Goal: Task Accomplishment & Management: Manage account settings

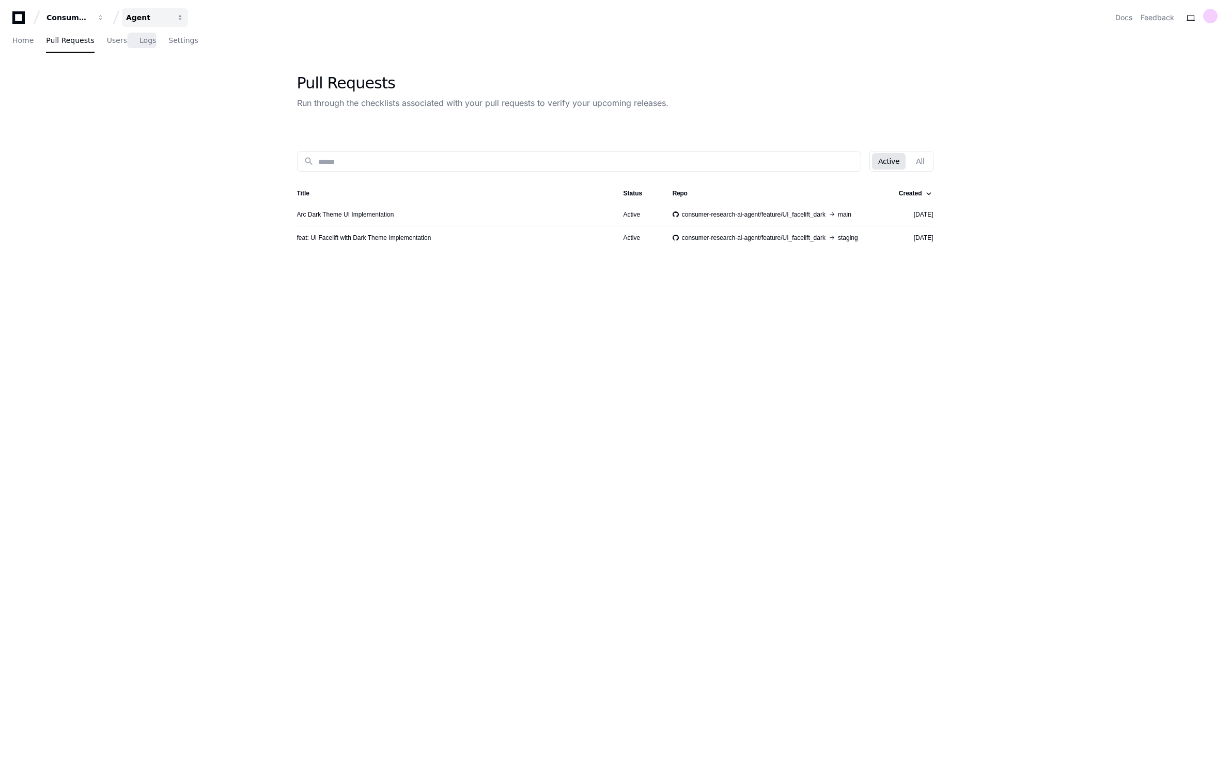
click at [143, 26] on button "Agent" at bounding box center [155, 17] width 66 height 19
click at [91, 25] on button "Consumer Research AI" at bounding box center [75, 17] width 66 height 19
click at [125, 143] on app-pull-request-list-page "Pull Requests Run through the checklists associated with your pull requests to …" at bounding box center [615, 472] width 1230 height 839
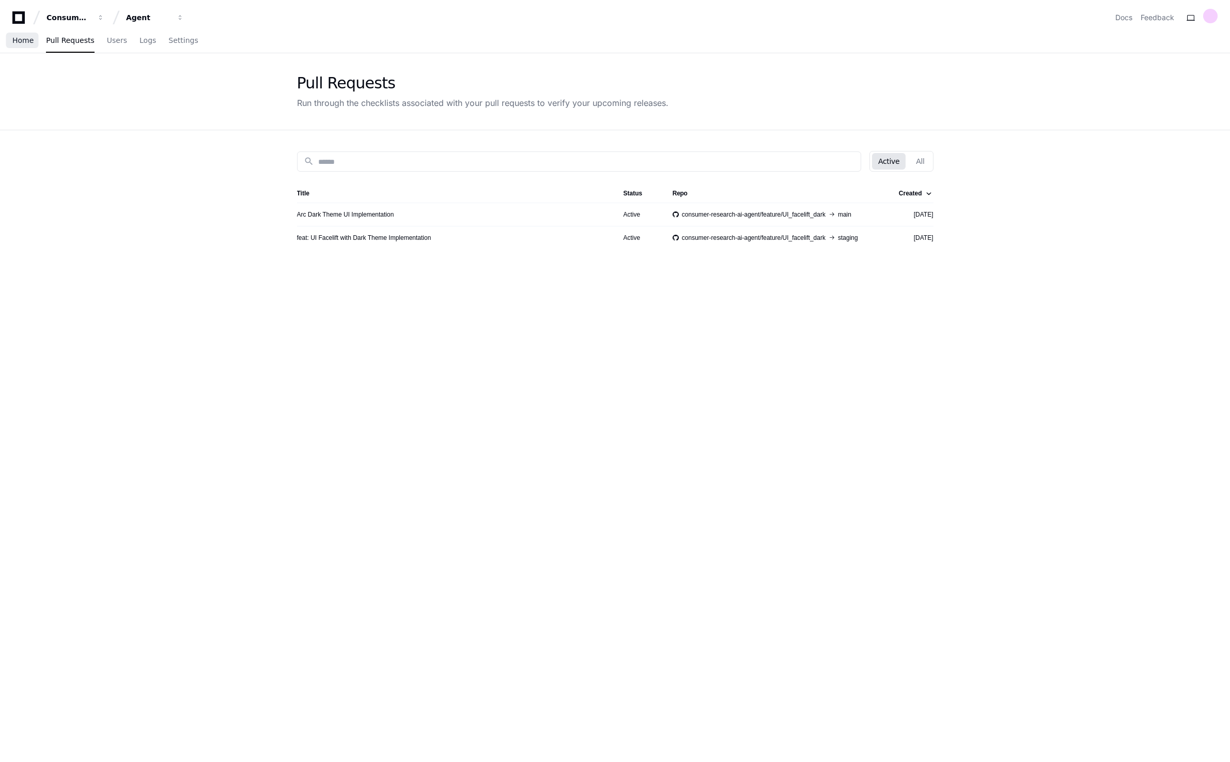
click at [32, 47] on link "Home" at bounding box center [22, 41] width 21 height 24
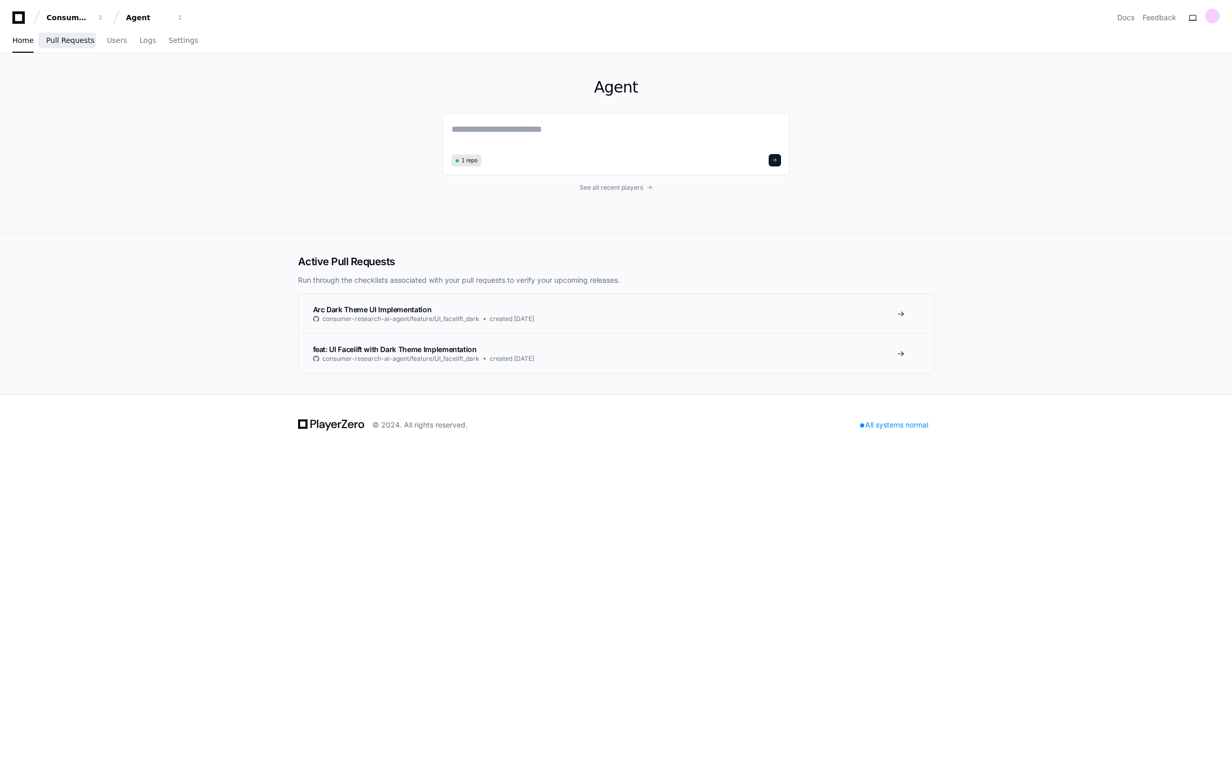
click at [79, 50] on link "Pull Requests" at bounding box center [70, 41] width 48 height 24
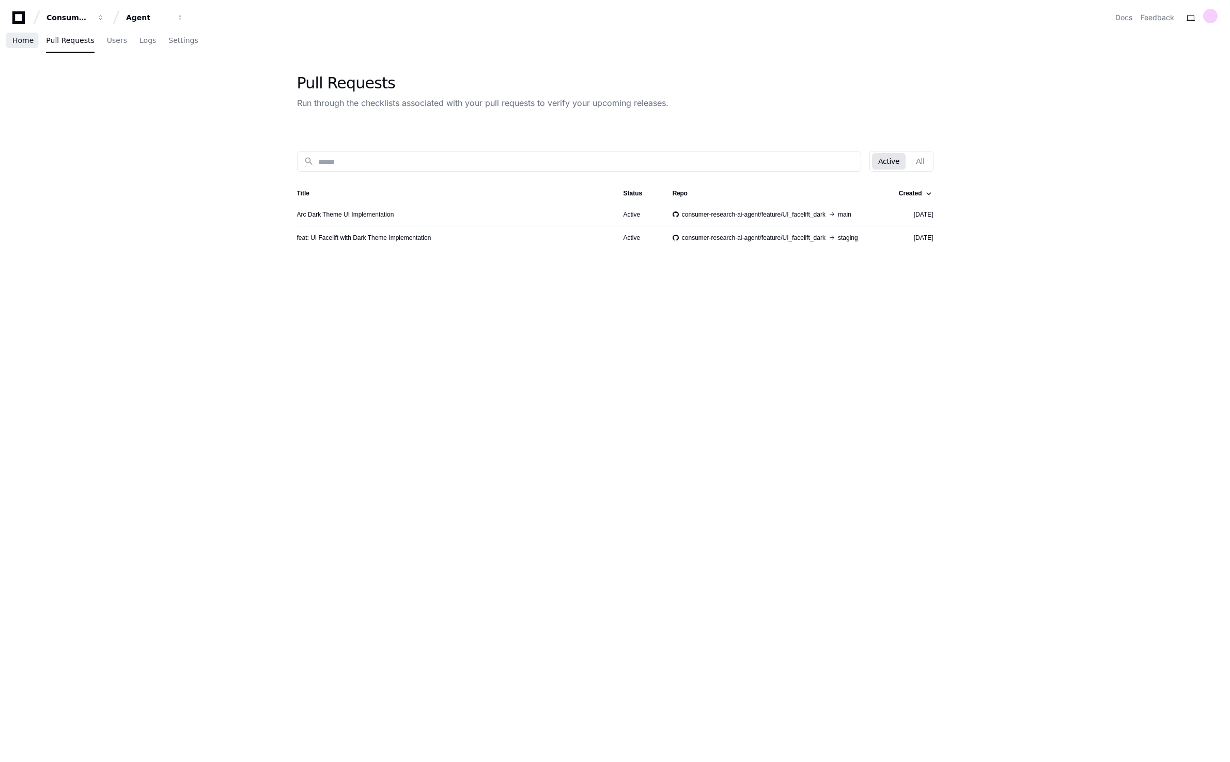
click at [21, 43] on span "Home" at bounding box center [22, 40] width 21 height 6
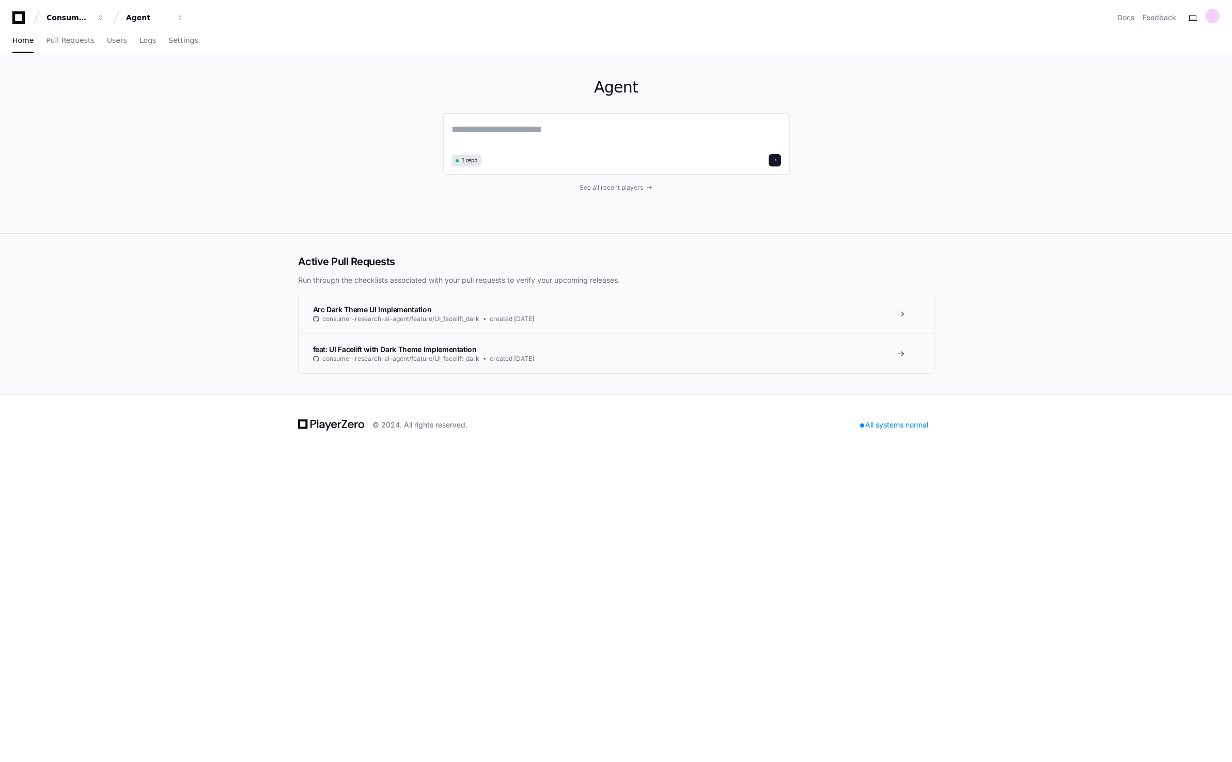
click at [461, 163] on div "1 repo" at bounding box center [467, 160] width 30 height 12
click at [472, 160] on span "1 repo" at bounding box center [470, 161] width 16 height 8
click at [179, 47] on link "Settings" at bounding box center [182, 41] width 29 height 24
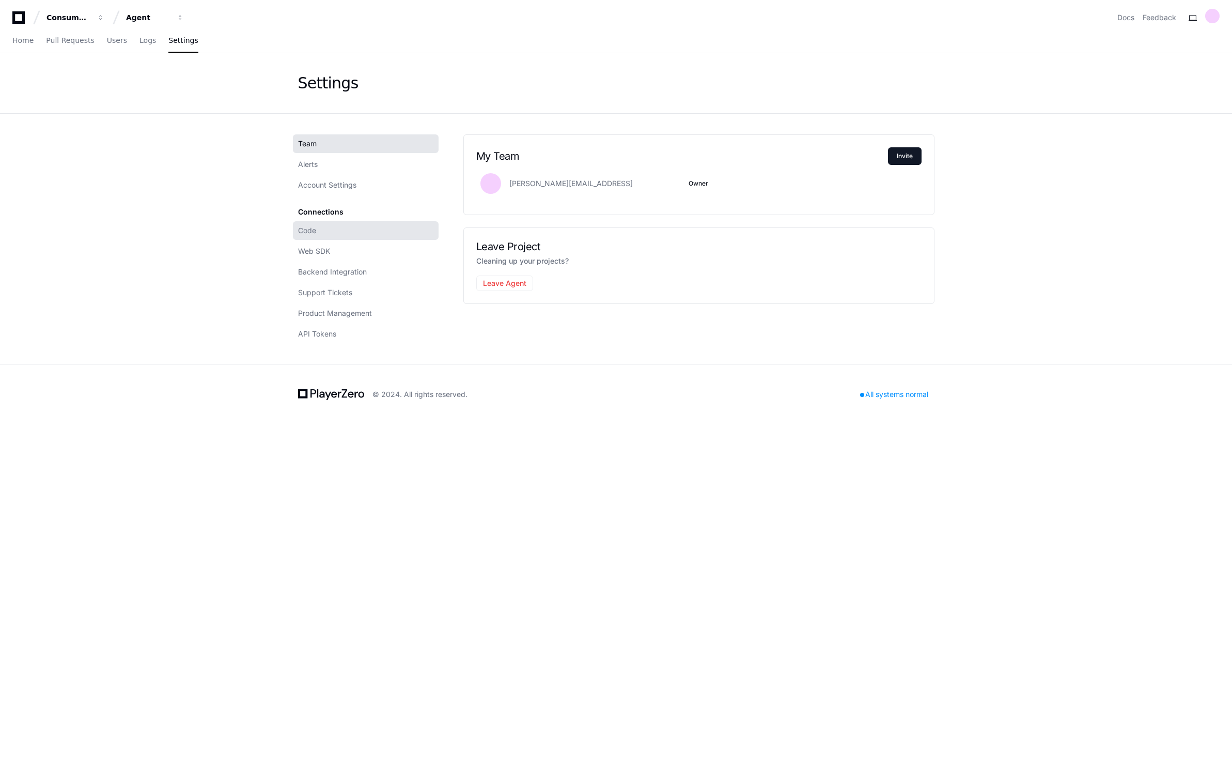
click at [338, 235] on link "Code" at bounding box center [366, 230] width 146 height 19
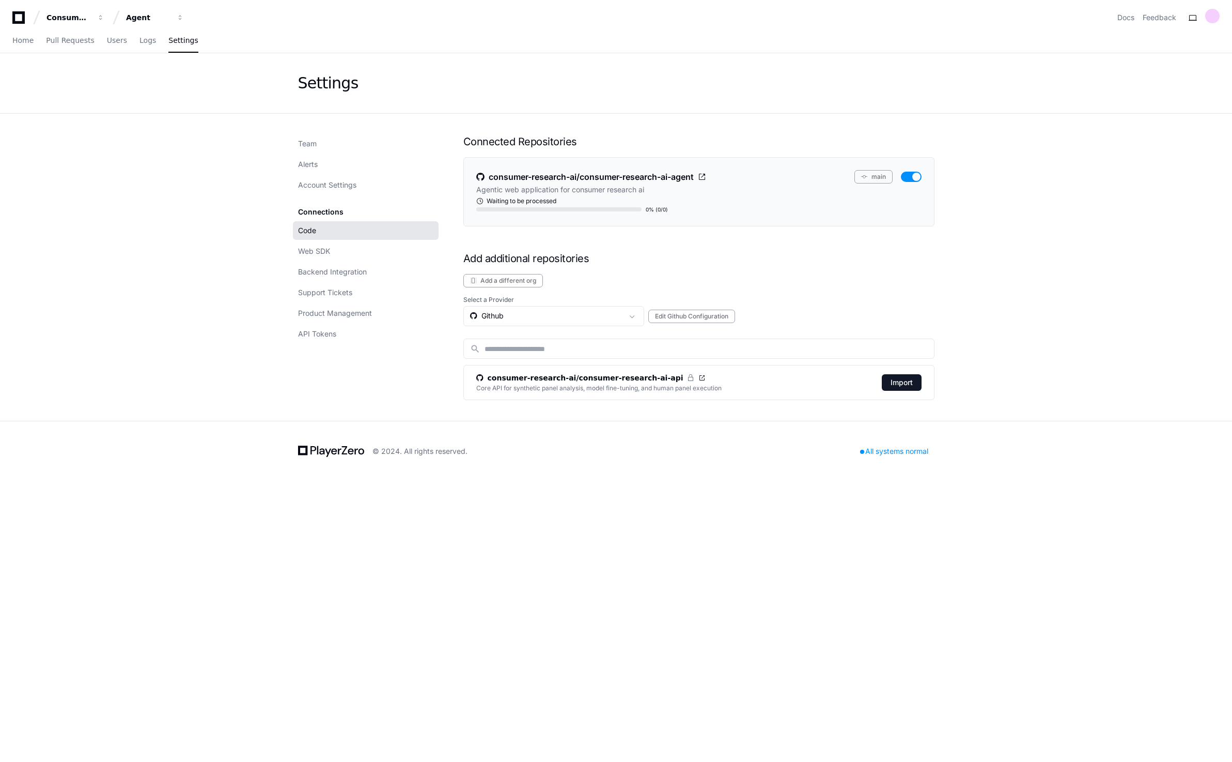
click at [873, 166] on li "consumer-research-ai/consumer-research-ai-agent main Agentic web application fo…" at bounding box center [698, 191] width 471 height 69
click at [873, 183] on li "consumer-research-ai/consumer-research-ai-agent main Agentic web application fo…" at bounding box center [698, 191] width 471 height 69
click at [875, 181] on button "main" at bounding box center [874, 176] width 38 height 13
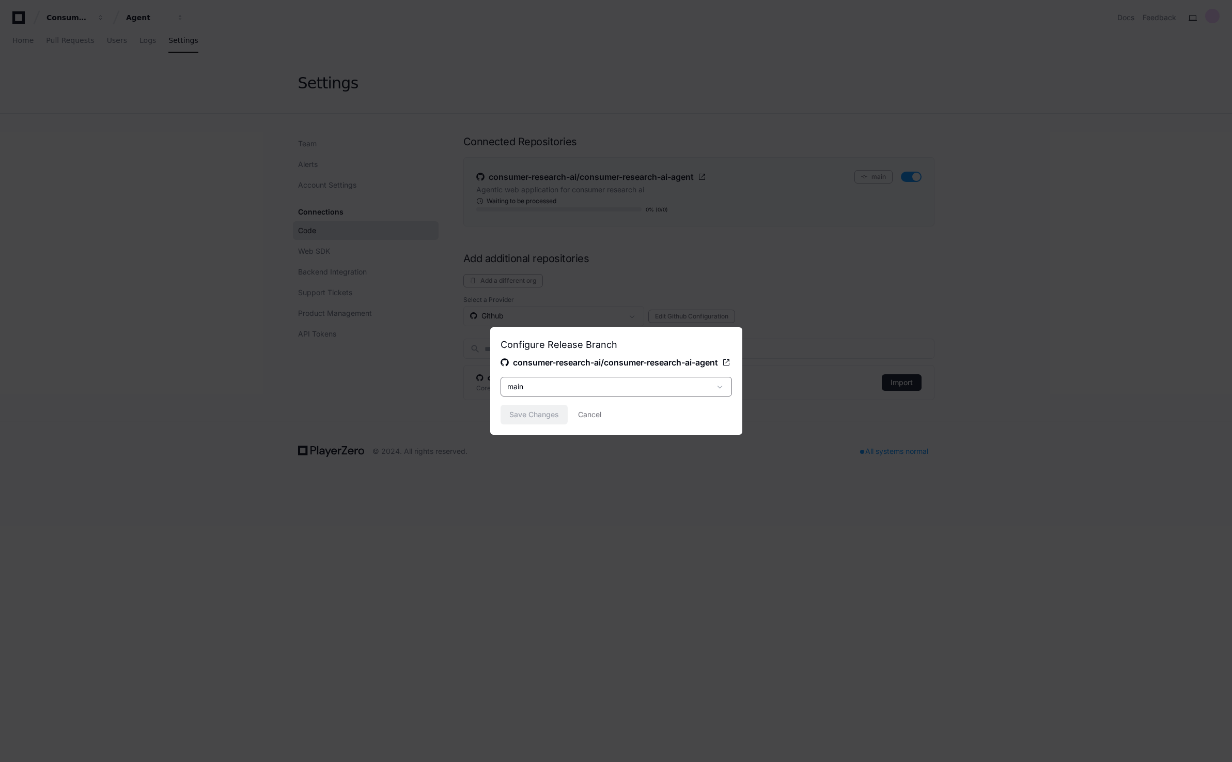
click at [690, 388] on div "main" at bounding box center [609, 386] width 204 height 10
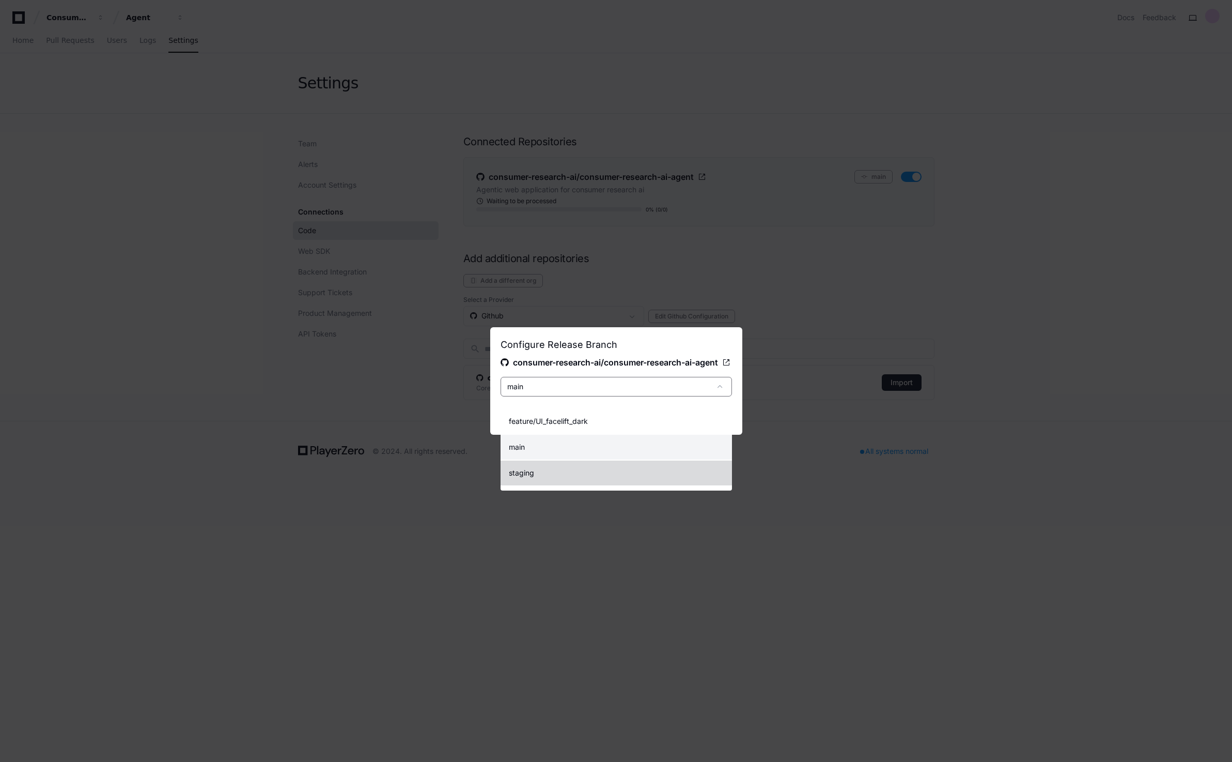
click at [571, 479] on mat-option "staging" at bounding box center [616, 472] width 231 height 25
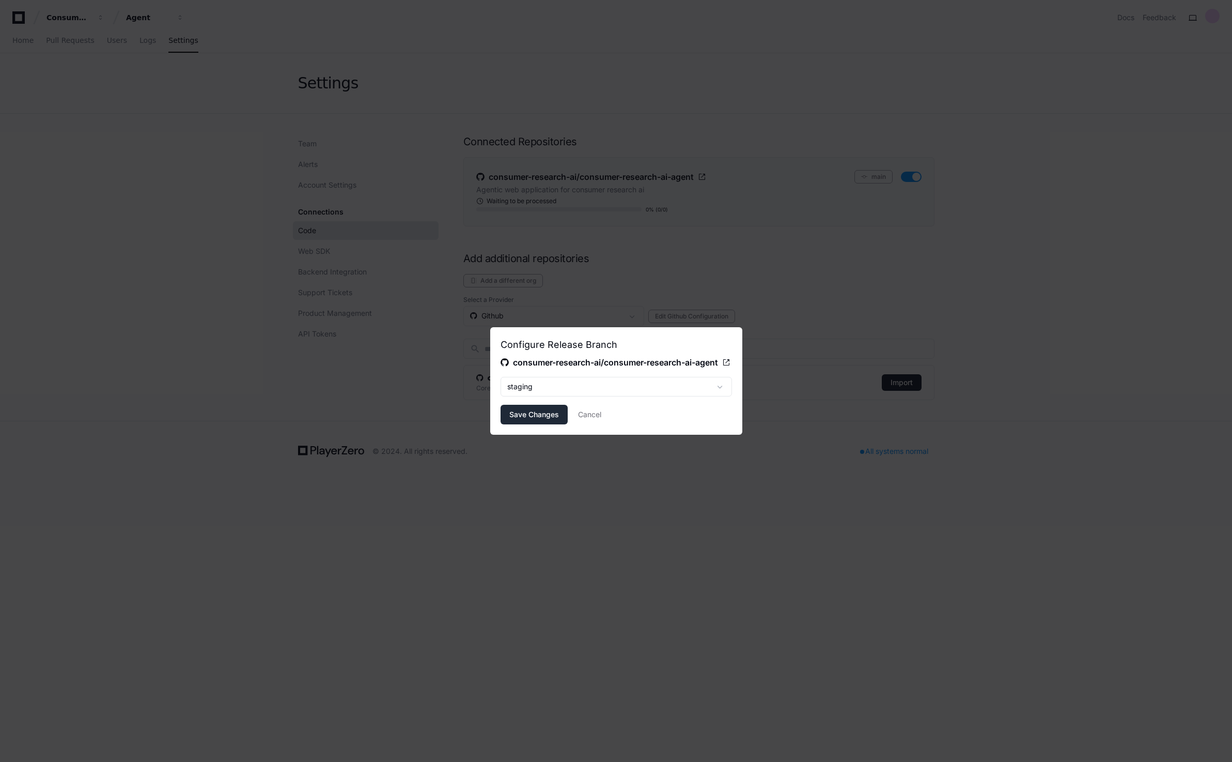
click at [543, 420] on span "Save Changes" at bounding box center [534, 414] width 50 height 10
